Goal: Task Accomplishment & Management: Complete application form

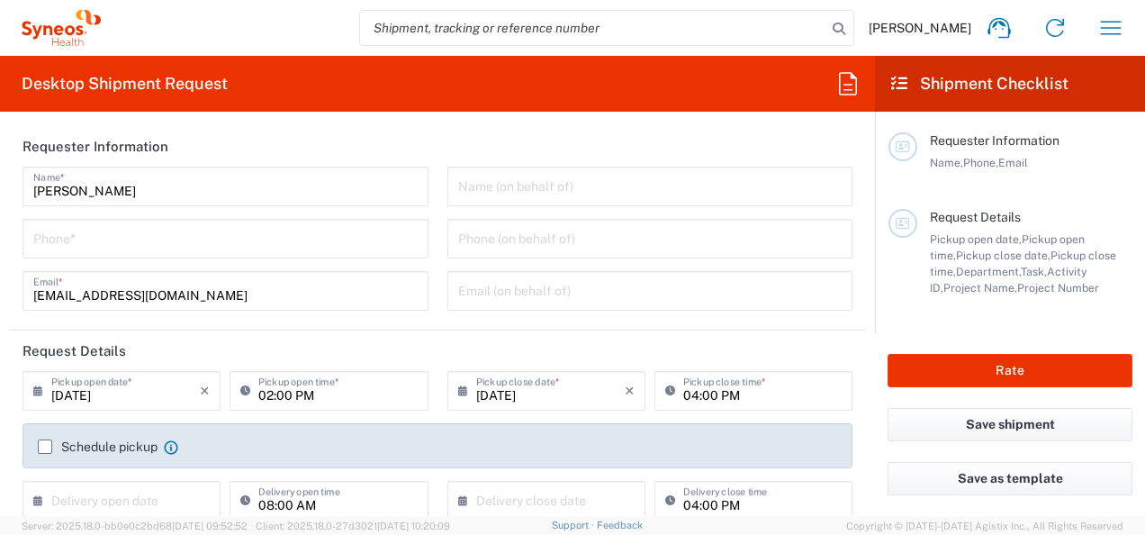
type input "8350"
type input "[GEOGRAPHIC_DATA]"
type input "Syneos Health d.o.o. [GEOGRAPHIC_DATA]-[GEOGRAPHIC_DATA]"
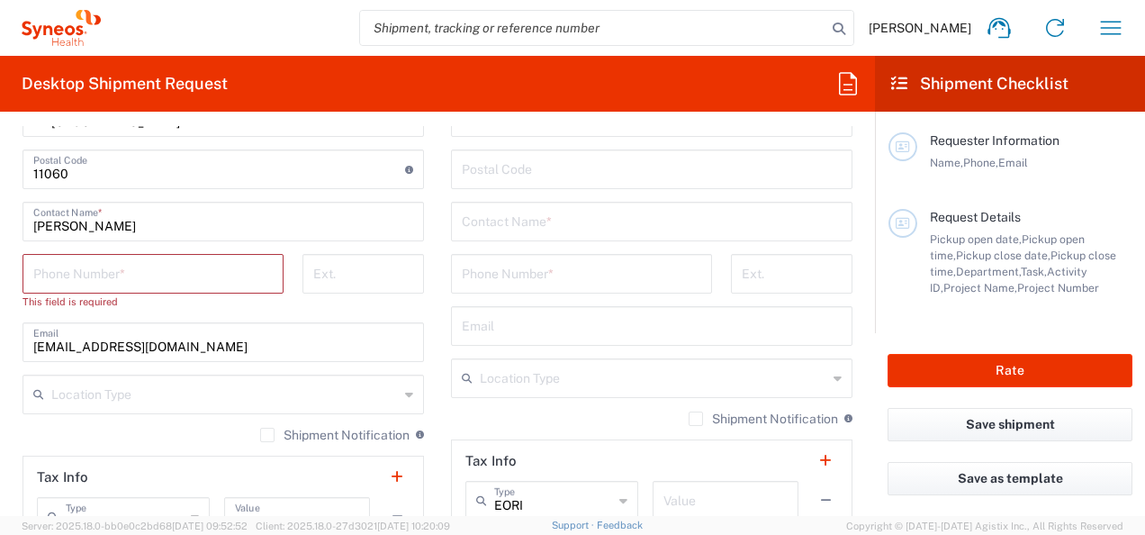
scroll to position [1170, 0]
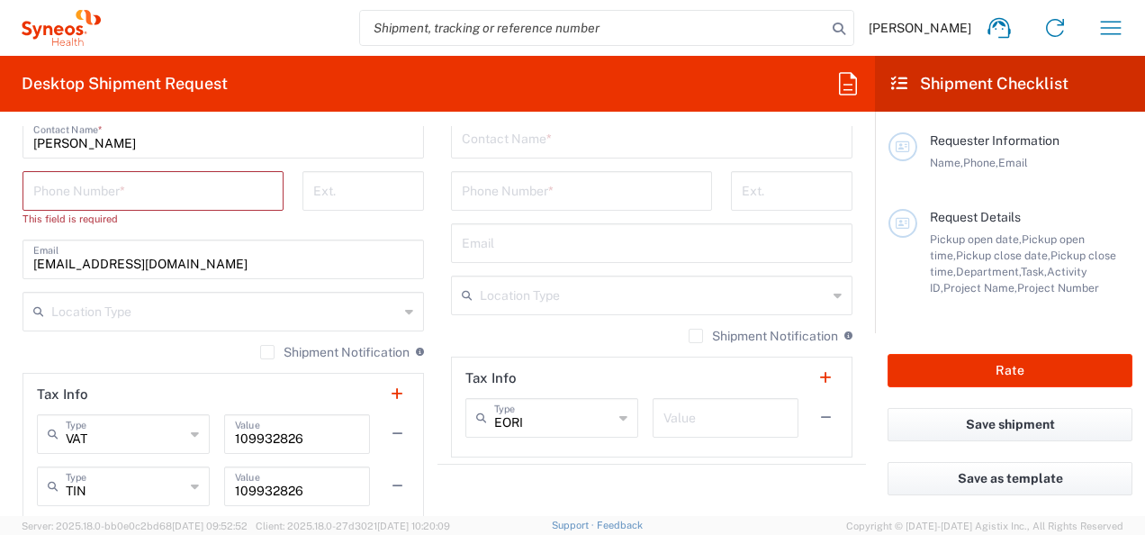
drag, startPoint x: 82, startPoint y: 191, endPoint x: 148, endPoint y: 191, distance: 65.7
click at [82, 191] on input "tel" at bounding box center [152, 190] width 239 height 32
type input "2"
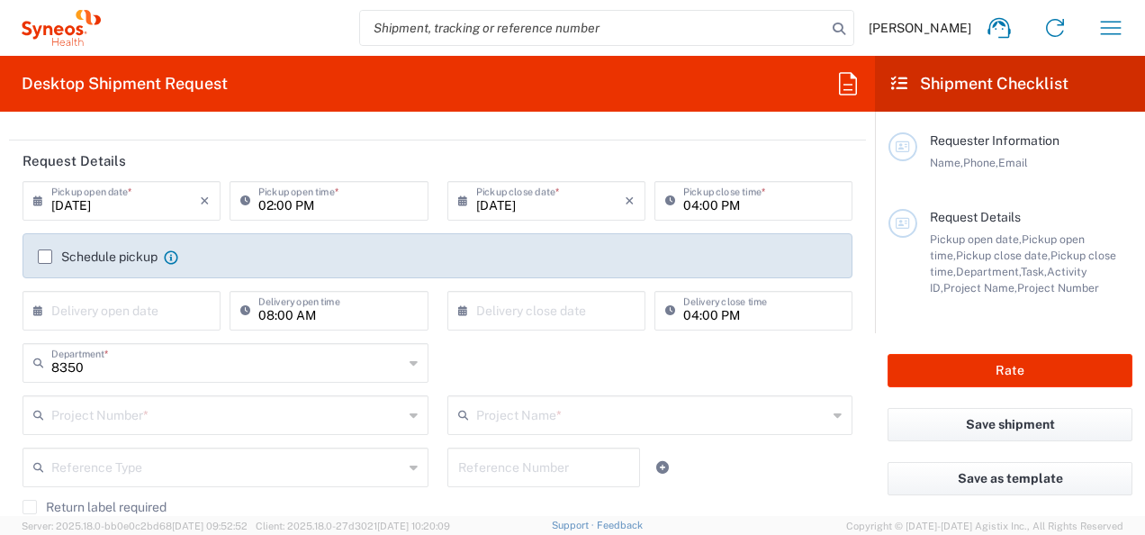
scroll to position [180, 0]
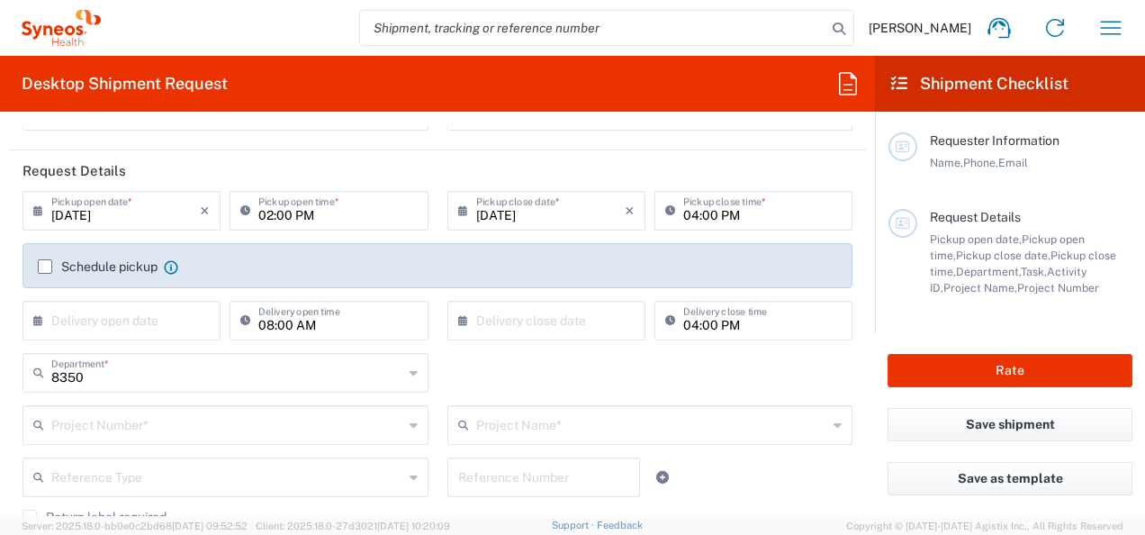
type input "3162"
click at [409, 372] on div "8350 Department *" at bounding box center [226, 373] width 406 height 40
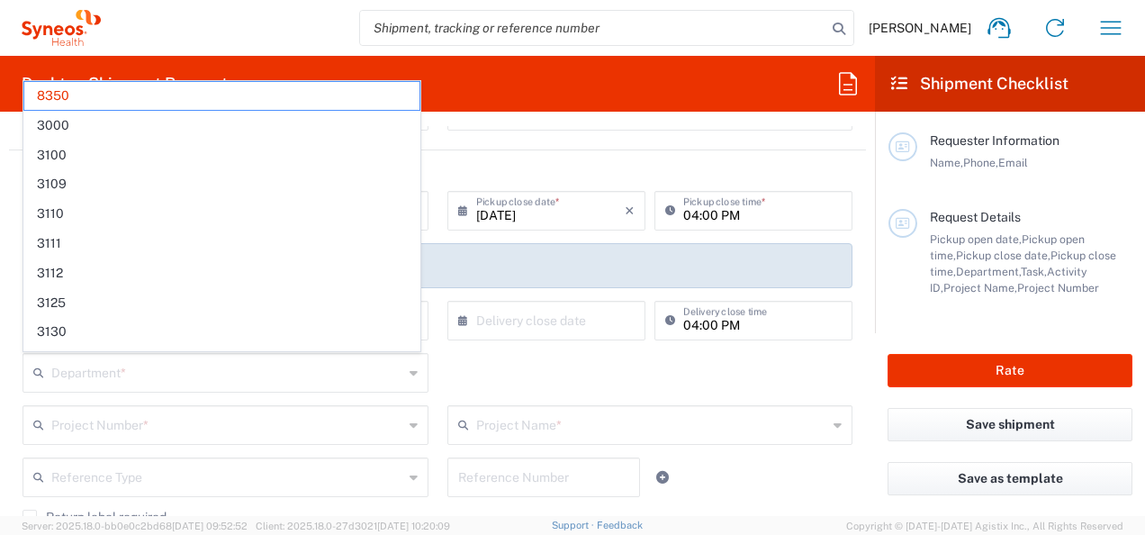
click at [410, 372] on icon at bounding box center [414, 372] width 8 height 29
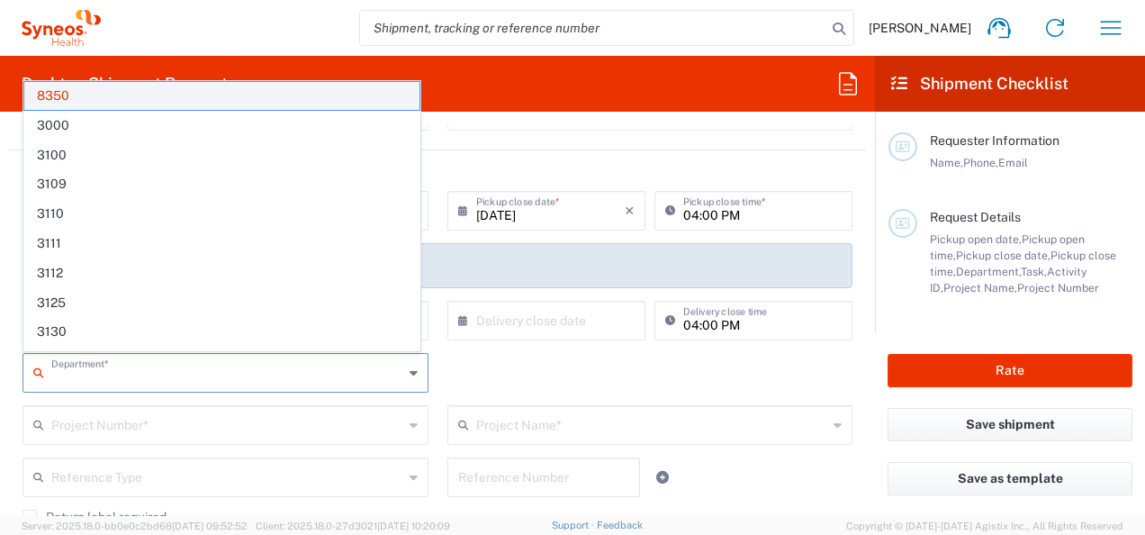
click at [83, 102] on span "8350" at bounding box center [221, 96] width 395 height 28
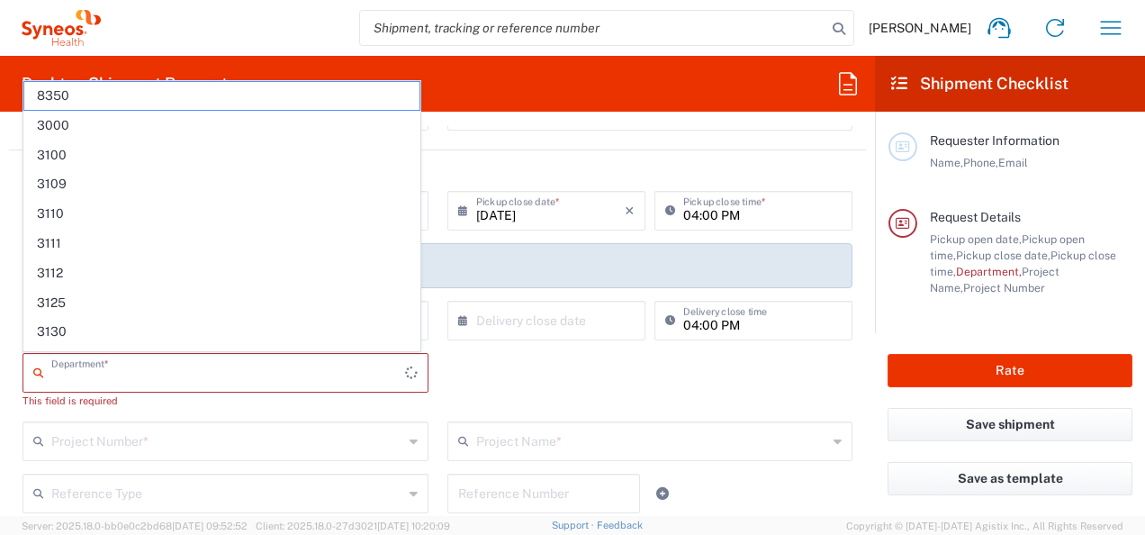
click at [61, 369] on input "text" at bounding box center [228, 372] width 354 height 32
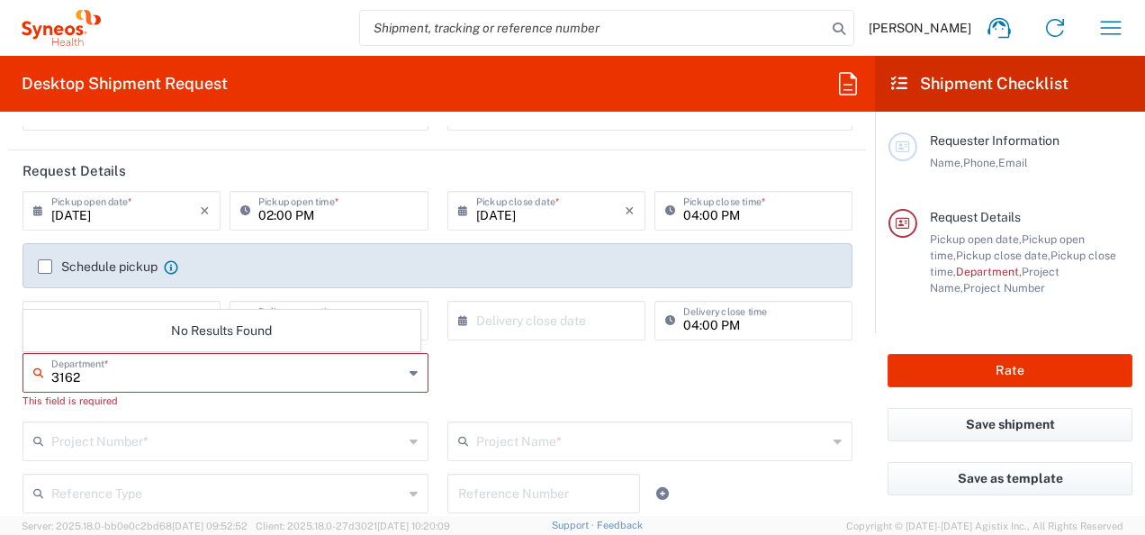
type input "3162"
click at [86, 435] on input "text" at bounding box center [227, 440] width 352 height 32
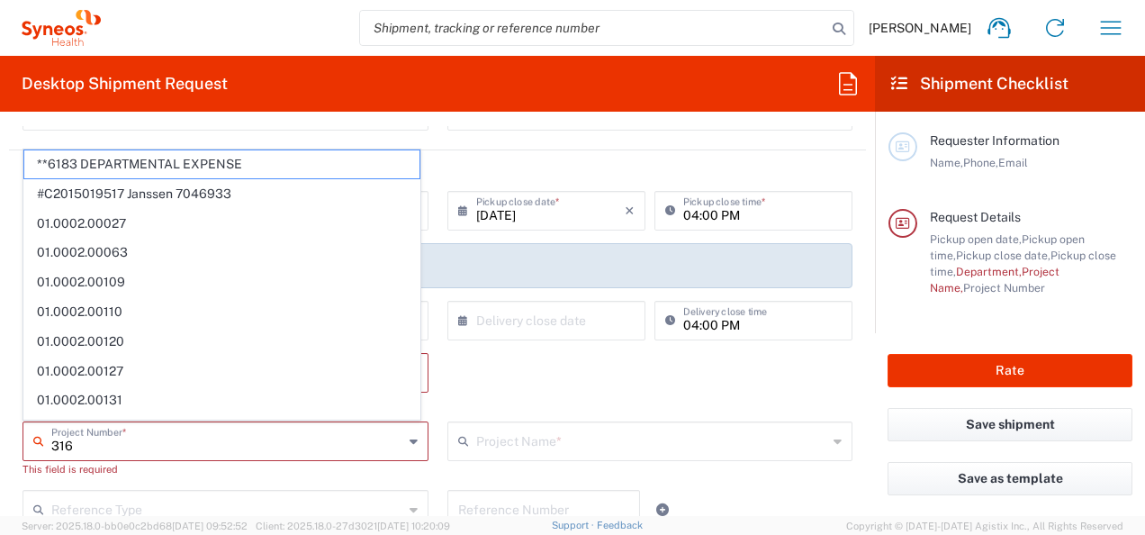
type input "3162"
